Goal: Task Accomplishment & Management: Complete application form

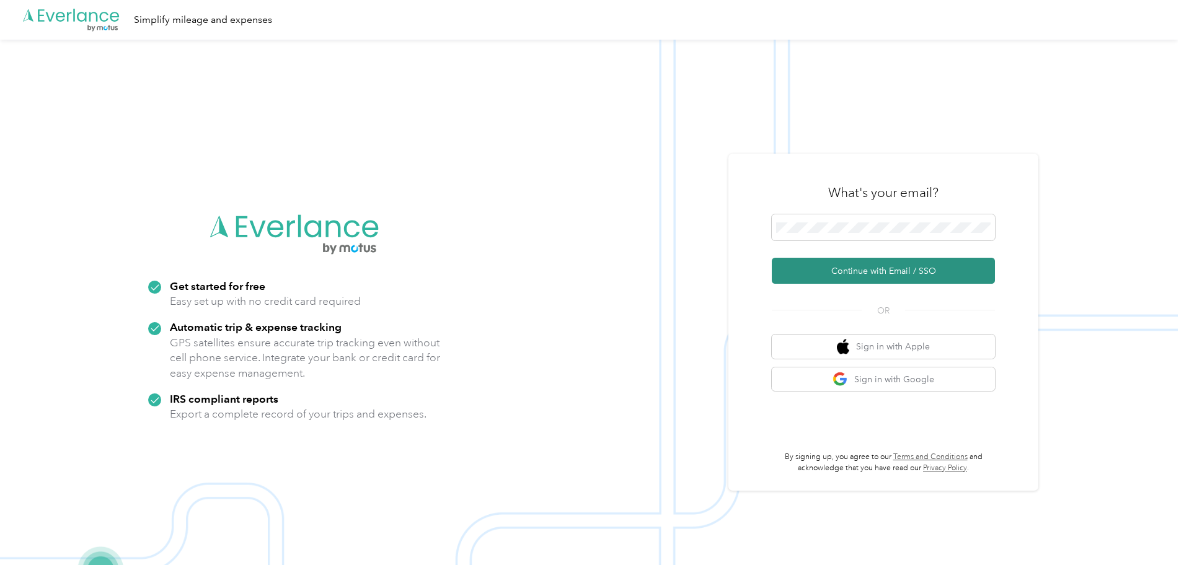
click at [894, 272] on button "Continue with Email / SSO" at bounding box center [883, 271] width 223 height 26
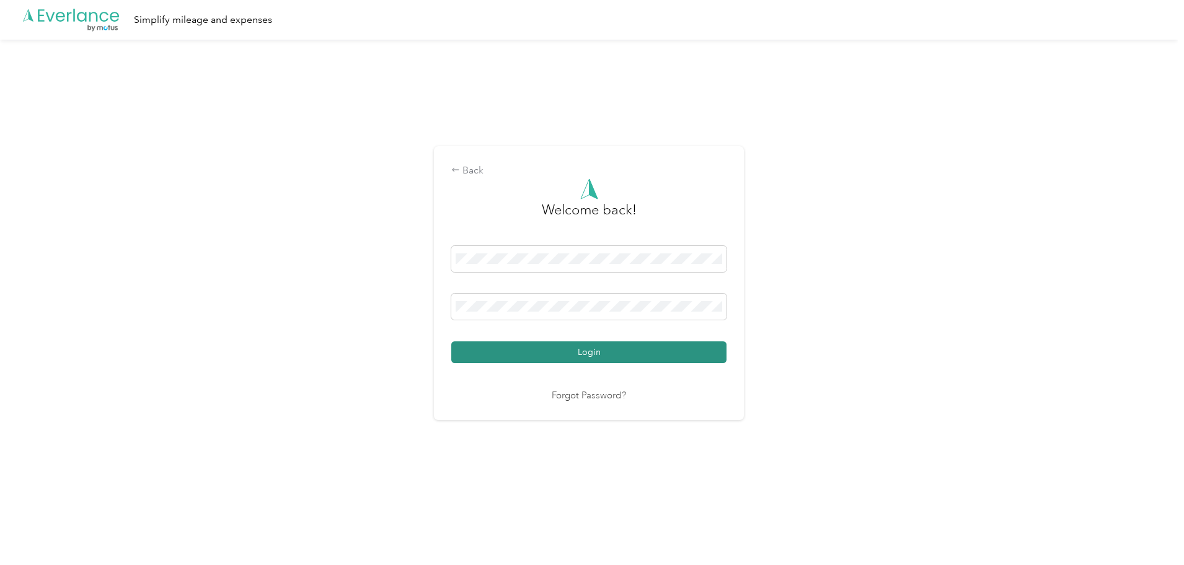
click at [639, 352] on button "Login" at bounding box center [588, 353] width 275 height 22
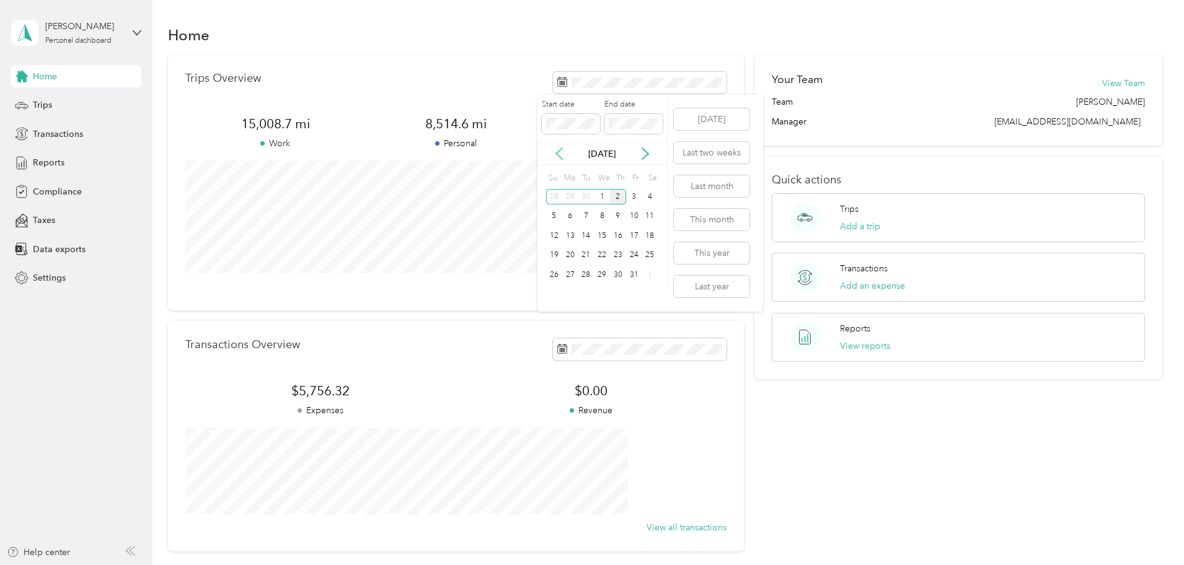
click at [559, 152] on icon at bounding box center [559, 154] width 12 height 12
click at [573, 198] on div "1" at bounding box center [570, 196] width 16 height 15
click at [588, 277] on div "30" at bounding box center [586, 274] width 16 height 15
click at [45, 100] on span "Trips" at bounding box center [42, 105] width 19 height 13
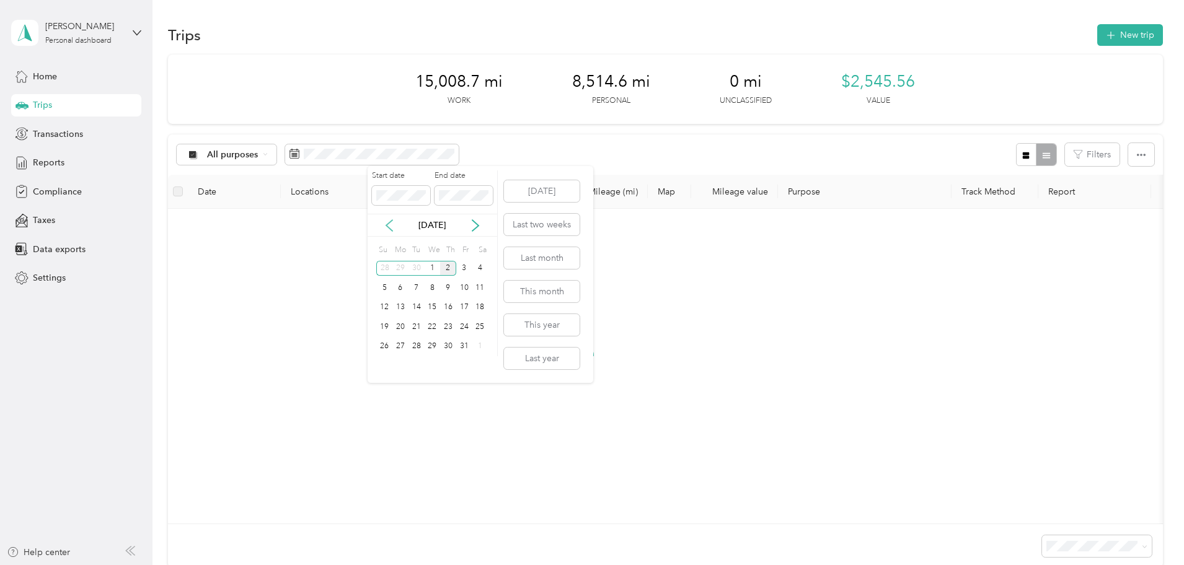
click at [389, 219] on icon at bounding box center [389, 225] width 12 height 12
click at [400, 268] on div "1" at bounding box center [400, 268] width 16 height 15
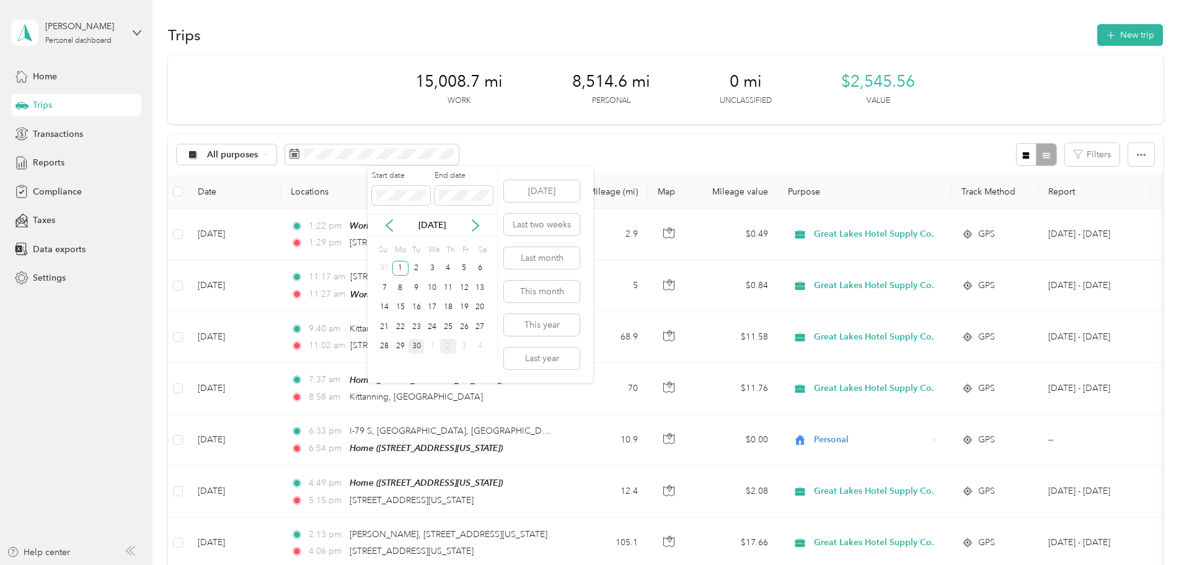
click at [415, 348] on div "30" at bounding box center [417, 346] width 16 height 15
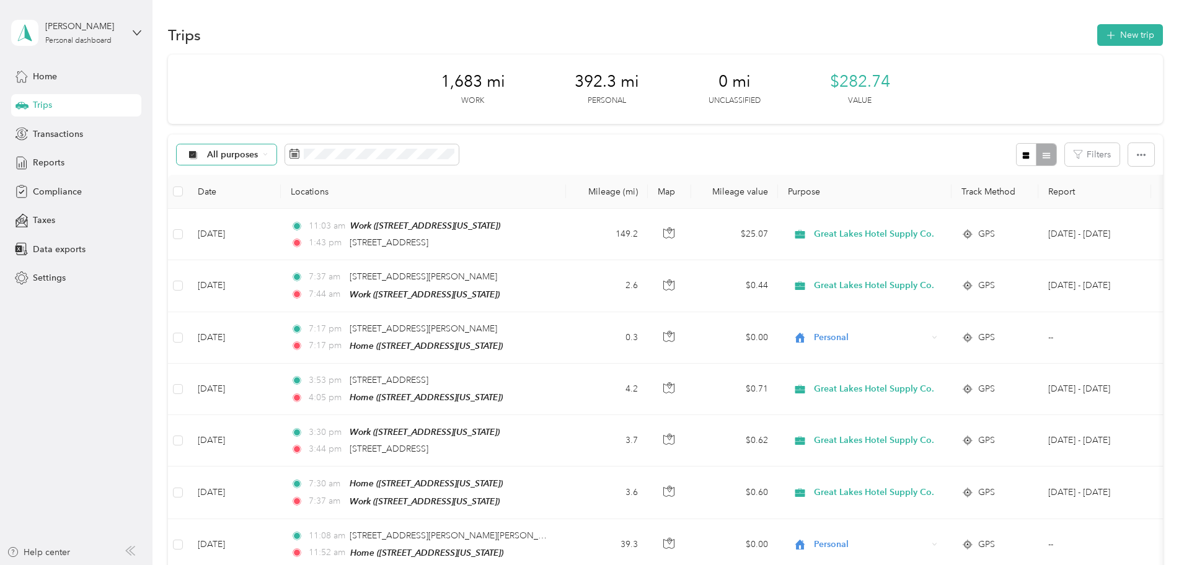
click at [259, 158] on span "All purposes" at bounding box center [232, 155] width 51 height 9
click at [332, 219] on span "Great Lakes Hotel Supply Co." at bounding box center [350, 220] width 120 height 13
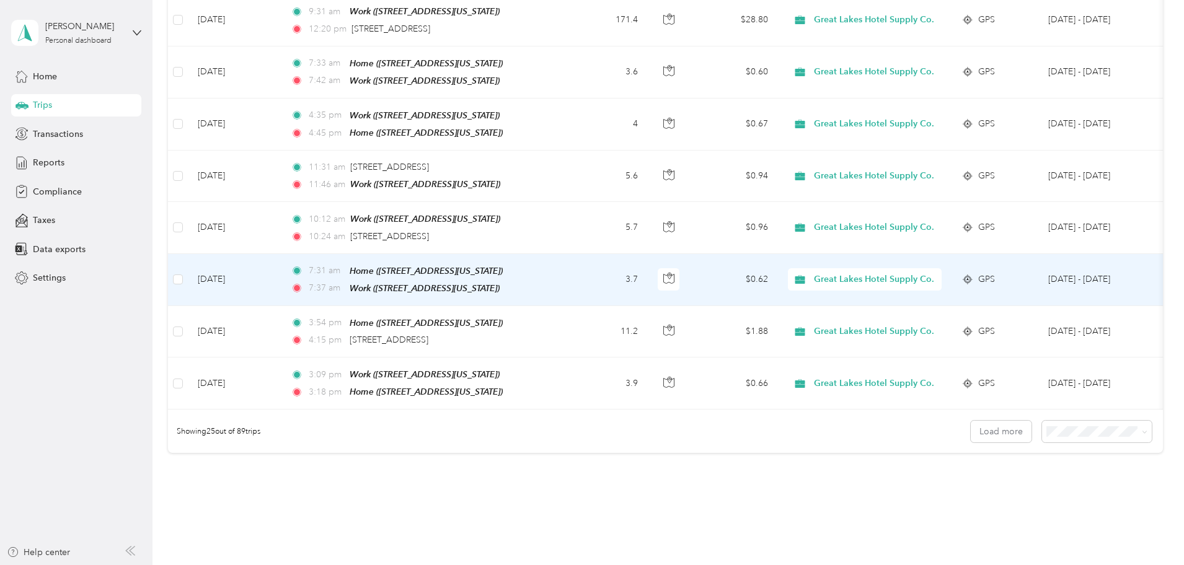
scroll to position [1116, 0]
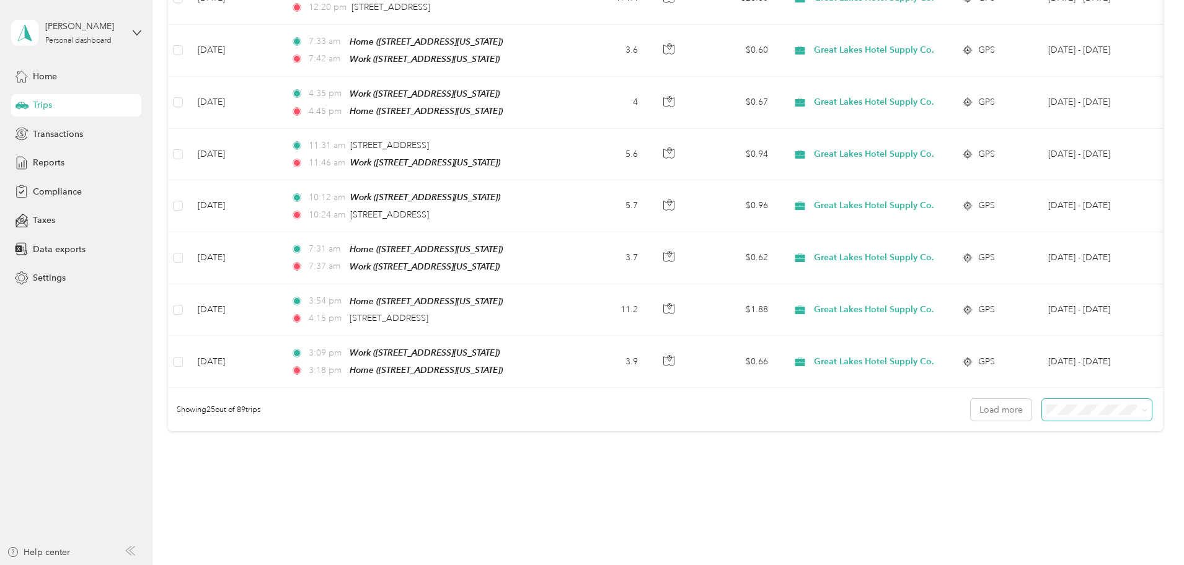
click at [1142, 408] on icon at bounding box center [1145, 411] width 6 height 6
click at [1041, 463] on div "100 per load" at bounding box center [1011, 465] width 92 height 13
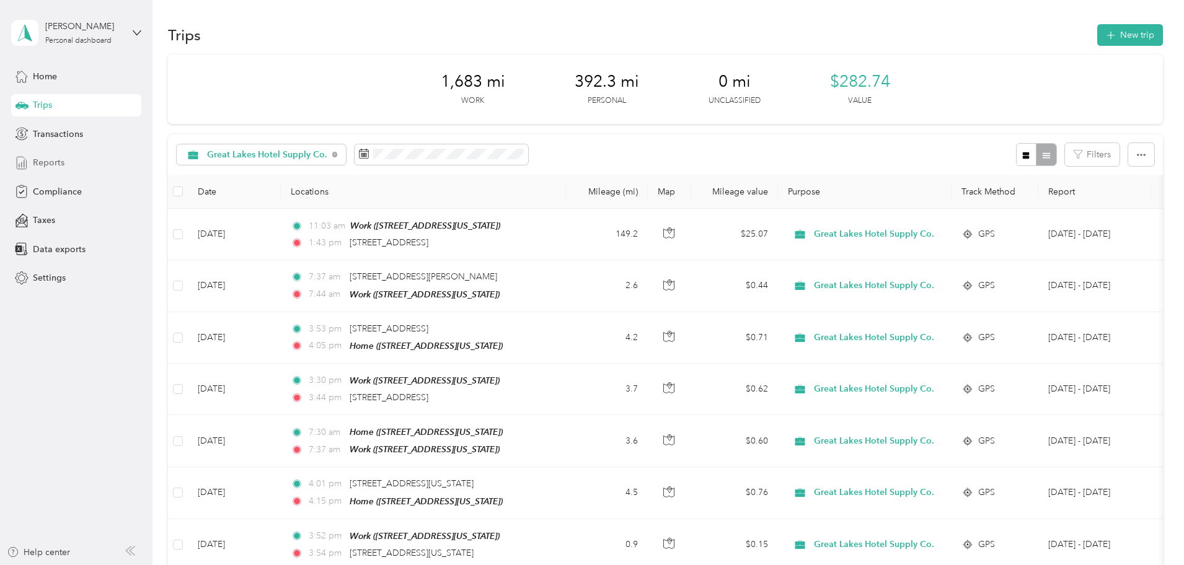
click at [50, 164] on span "Reports" at bounding box center [49, 162] width 32 height 13
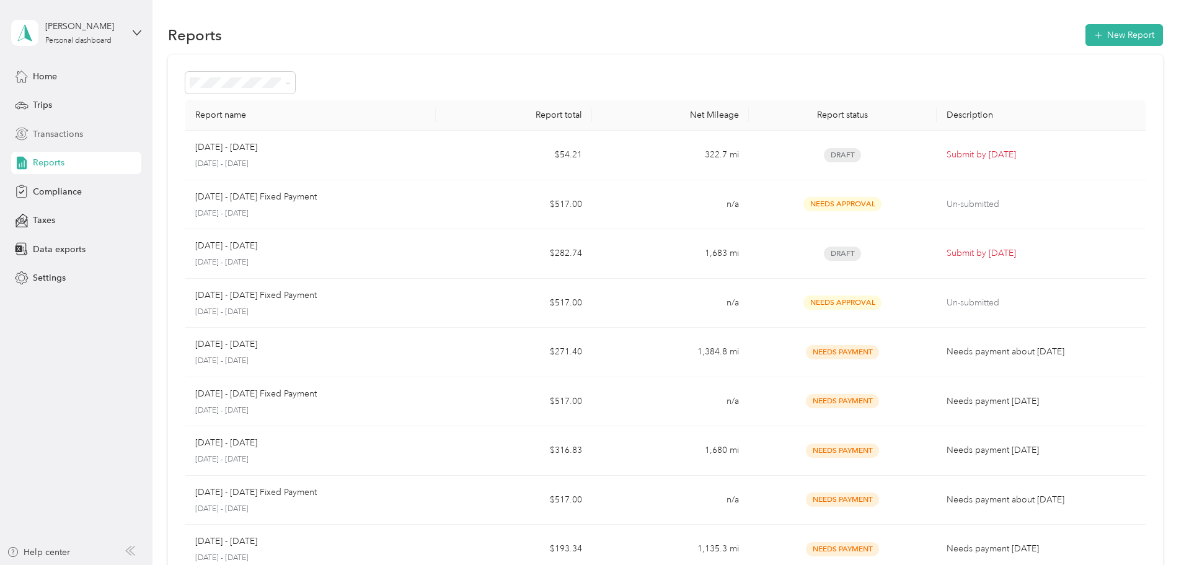
click at [50, 135] on span "Transactions" at bounding box center [58, 134] width 50 height 13
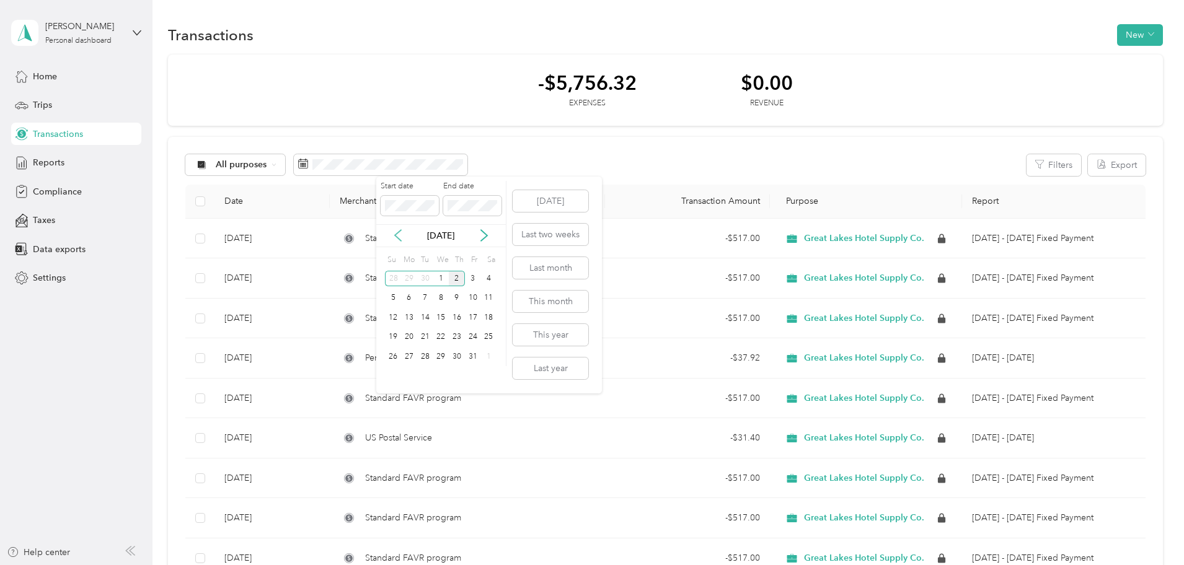
click at [400, 230] on icon at bounding box center [398, 235] width 12 height 12
click at [426, 361] on div "30" at bounding box center [425, 356] width 16 height 15
click at [419, 357] on div "30" at bounding box center [425, 356] width 16 height 15
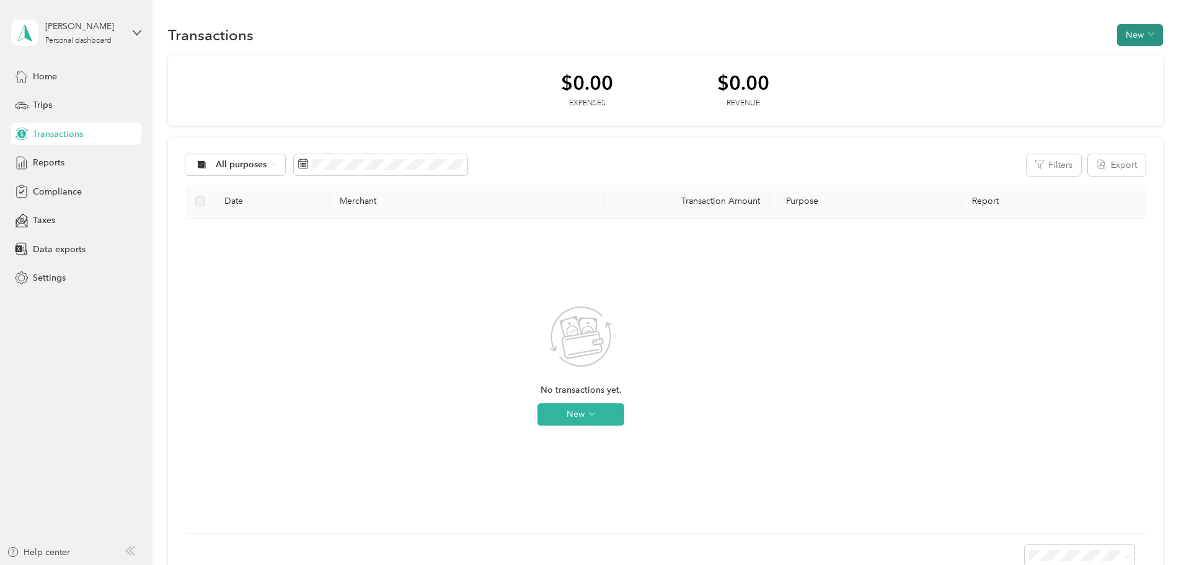
click at [1117, 40] on button "New" at bounding box center [1140, 35] width 46 height 22
click at [1061, 64] on span "Expense" at bounding box center [1050, 58] width 33 height 13
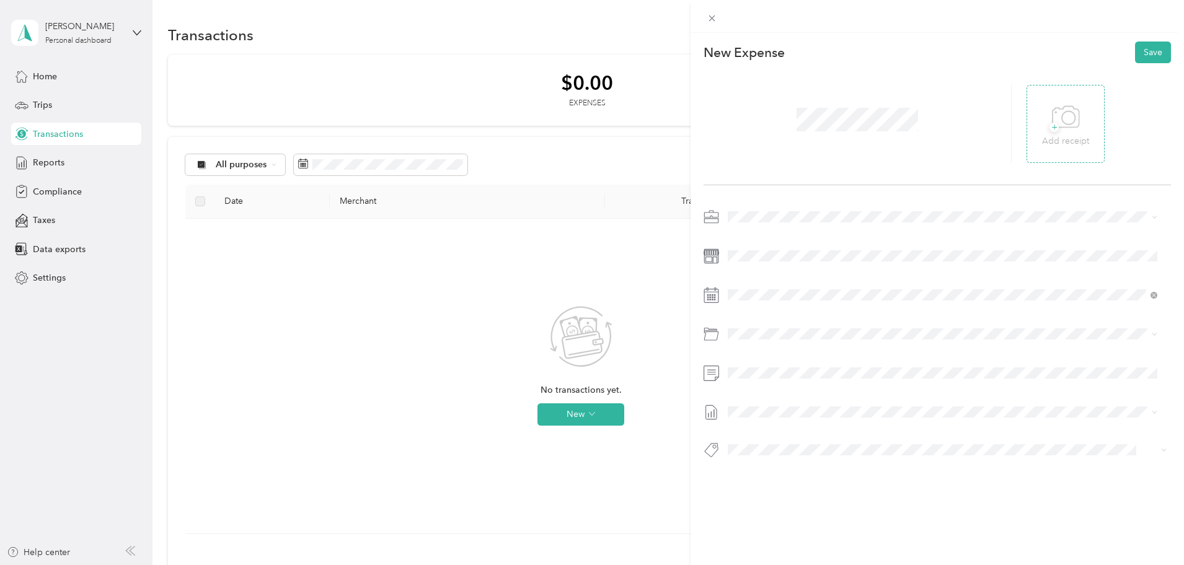
click at [1051, 126] on span "+" at bounding box center [1054, 127] width 9 height 9
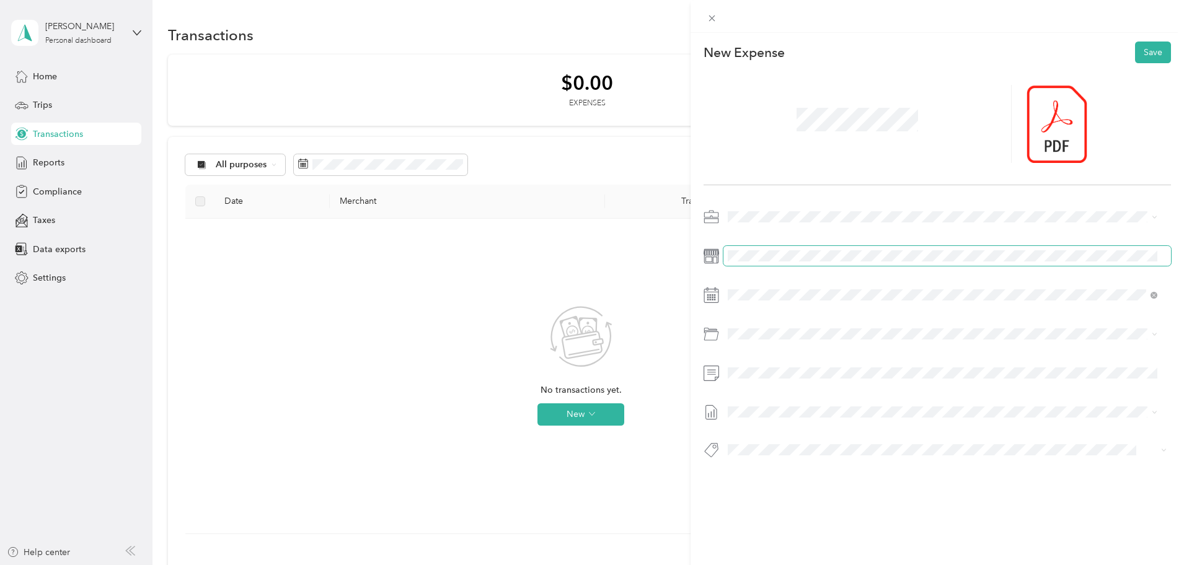
click at [780, 250] on span at bounding box center [947, 256] width 448 height 20
click at [756, 365] on icon at bounding box center [759, 365] width 6 height 11
click at [787, 487] on div "30" at bounding box center [786, 486] width 16 height 15
click at [795, 428] on div "Travel" at bounding box center [957, 426] width 392 height 13
click at [775, 380] on span at bounding box center [947, 373] width 448 height 20
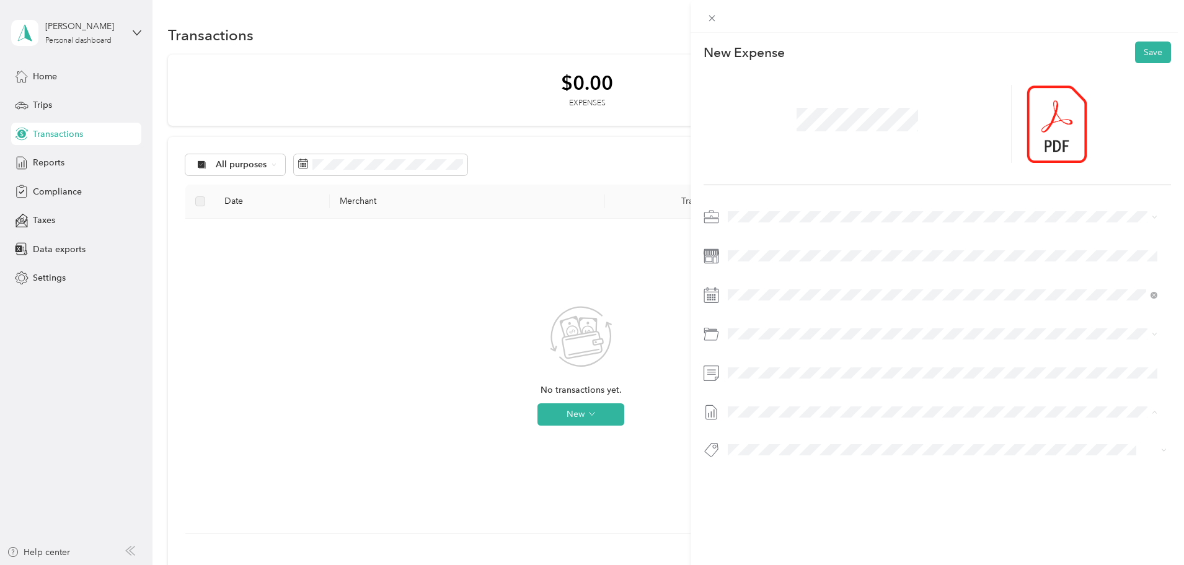
click at [772, 452] on span "[DATE] - [DATE]" at bounding box center [759, 452] width 62 height 13
click at [1151, 55] on button "Save" at bounding box center [1153, 53] width 36 height 22
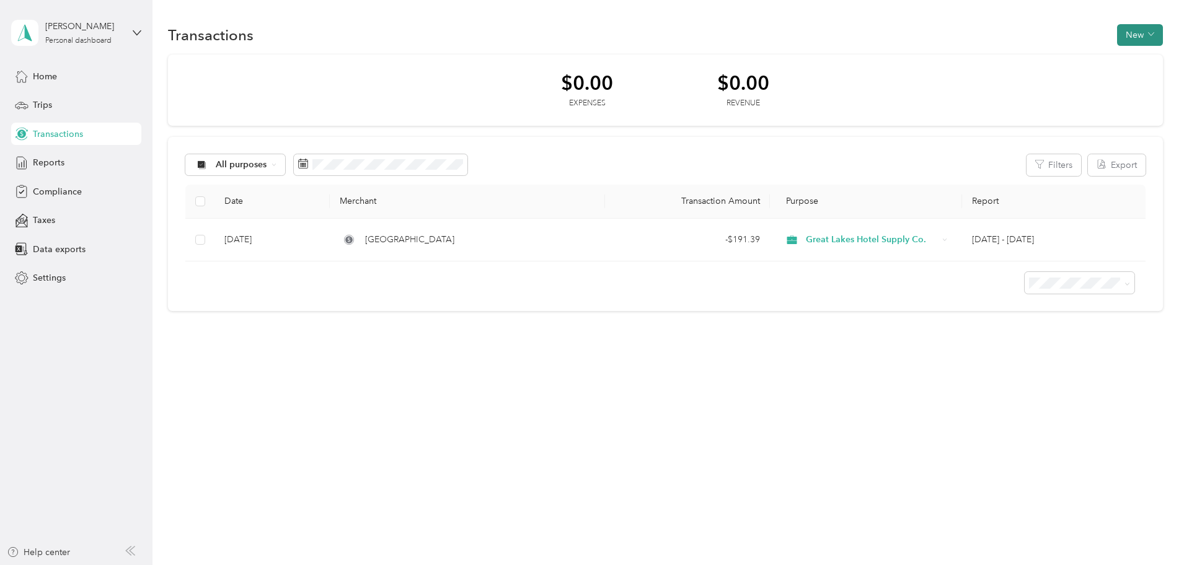
click at [1148, 36] on icon "button" at bounding box center [1151, 34] width 6 height 6
click at [1061, 60] on span "Expense" at bounding box center [1059, 58] width 33 height 13
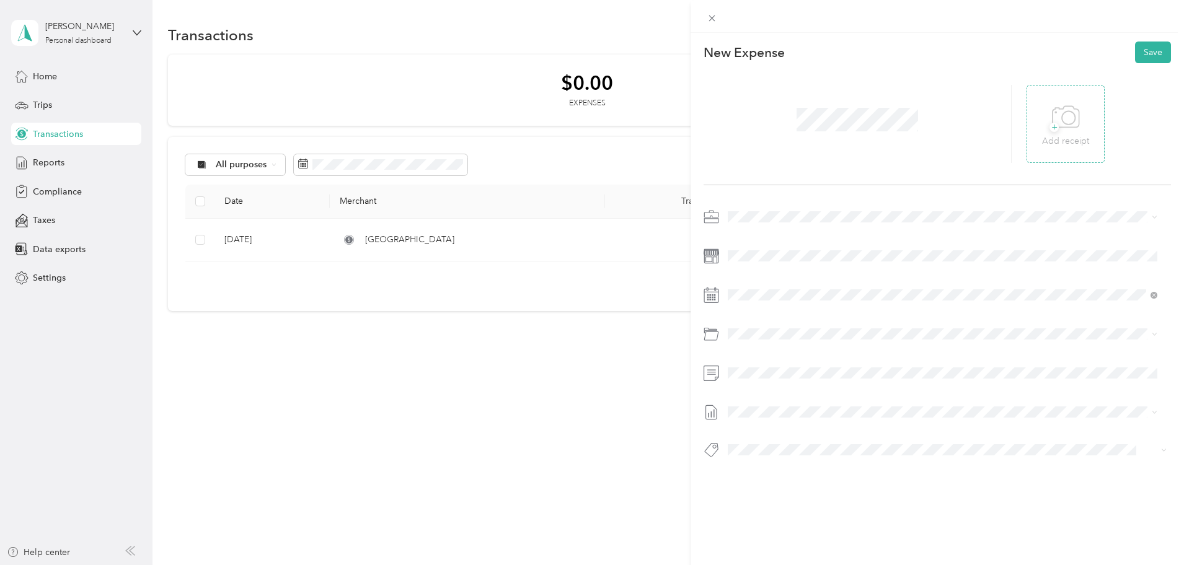
click at [1050, 127] on span "+" at bounding box center [1054, 127] width 9 height 9
click at [758, 369] on icon at bounding box center [759, 365] width 12 height 12
click at [787, 484] on div "30" at bounding box center [786, 486] width 16 height 15
click at [773, 375] on div "Meals" at bounding box center [942, 381] width 421 height 14
click at [756, 452] on span "[DATE] - [DATE]" at bounding box center [759, 452] width 62 height 13
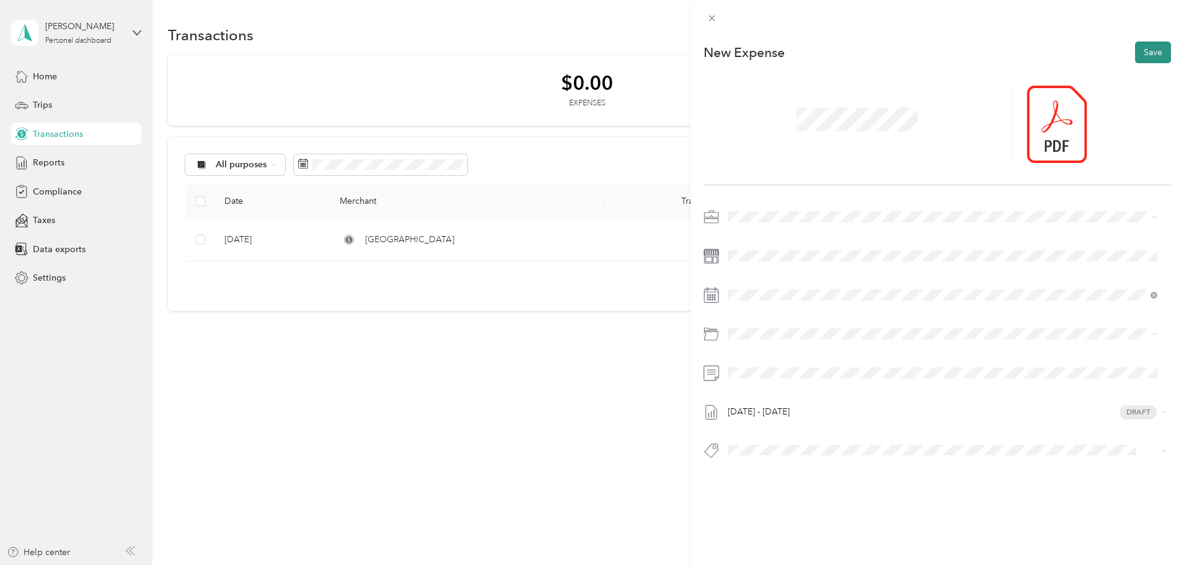
click at [1144, 49] on button "Save" at bounding box center [1153, 53] width 36 height 22
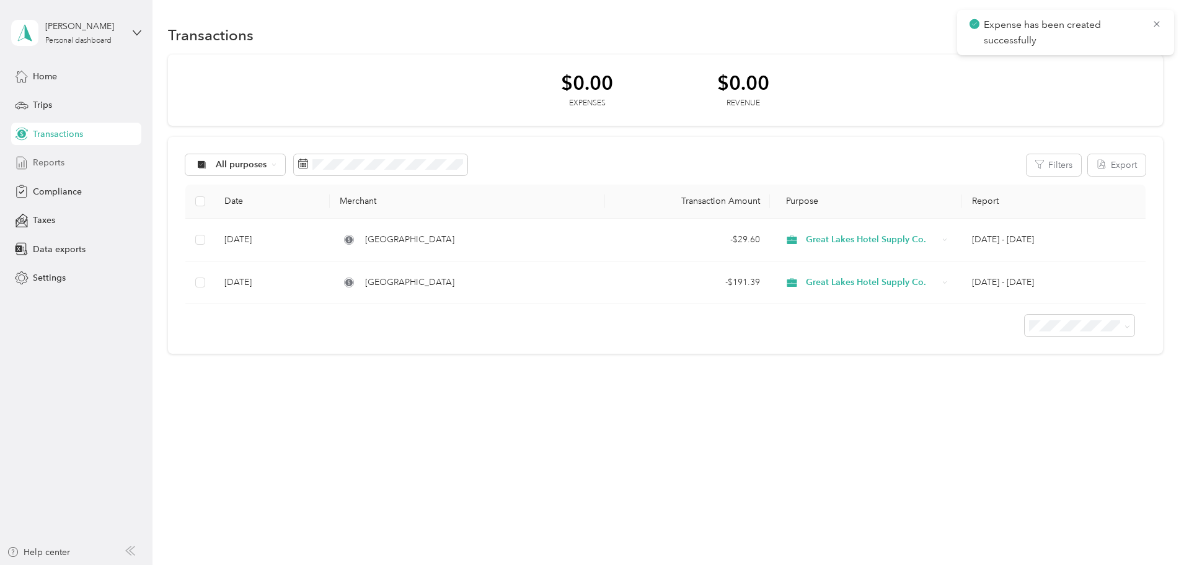
click at [69, 167] on div "Reports" at bounding box center [76, 163] width 130 height 22
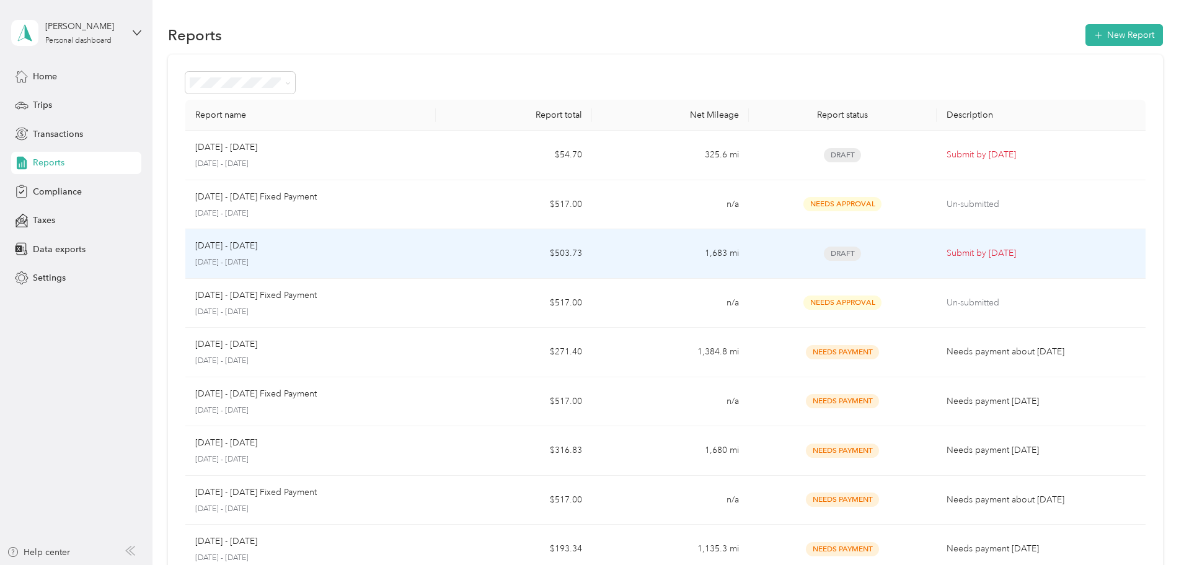
click at [344, 250] on div "[DATE] - [DATE]" at bounding box center [310, 246] width 231 height 14
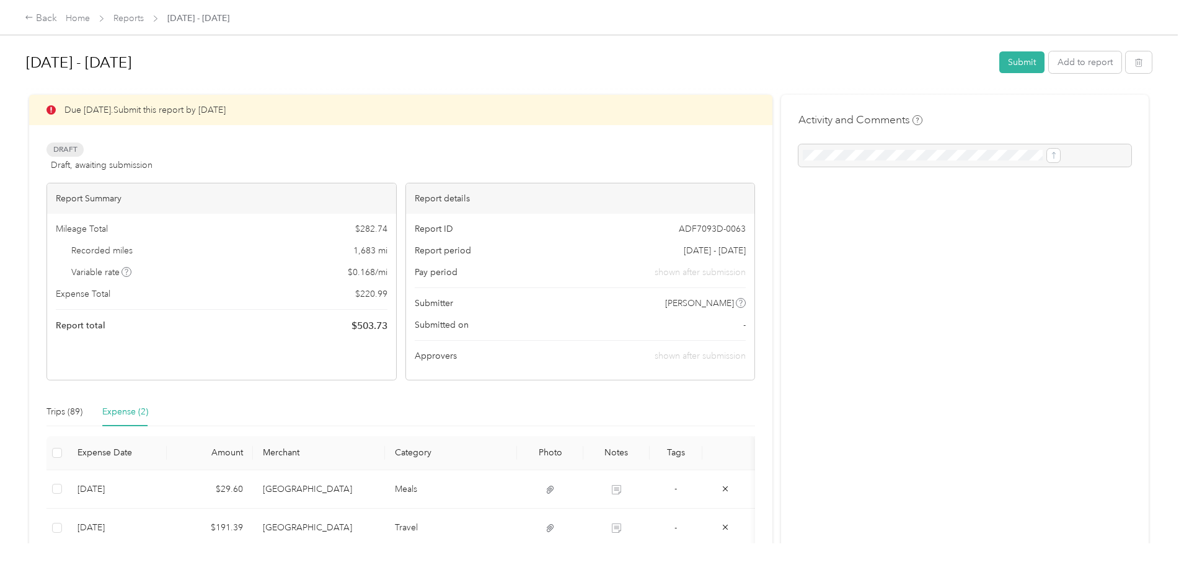
click at [833, 154] on div at bounding box center [964, 155] width 333 height 22
click at [999, 61] on button "Submit" at bounding box center [1021, 62] width 45 height 22
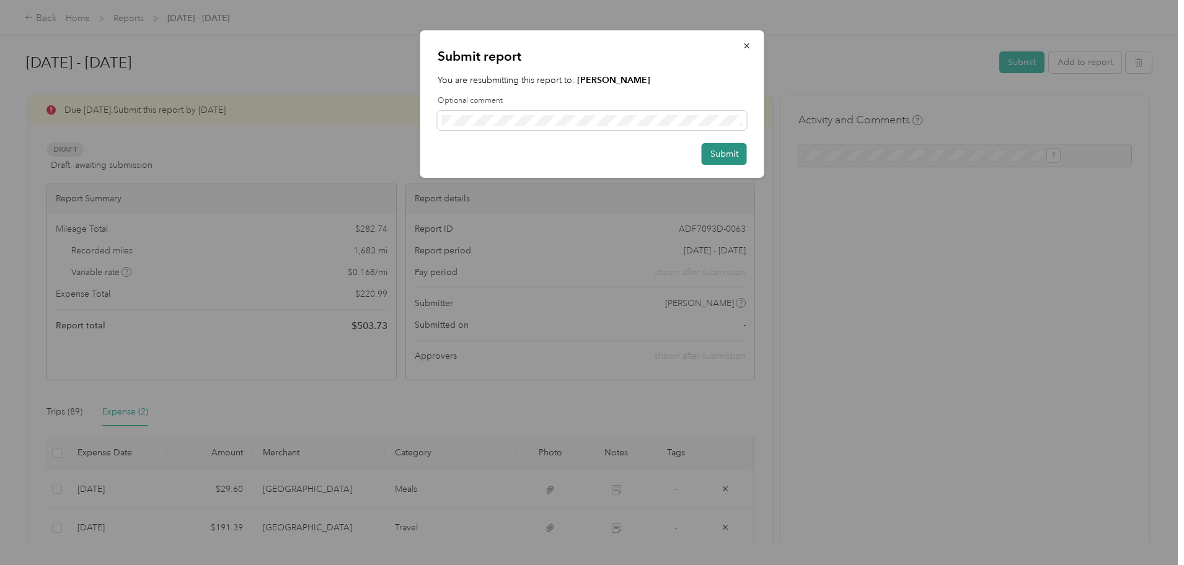
click at [717, 153] on button "Submit" at bounding box center [724, 154] width 45 height 22
